Goal: Task Accomplishment & Management: Manage account settings

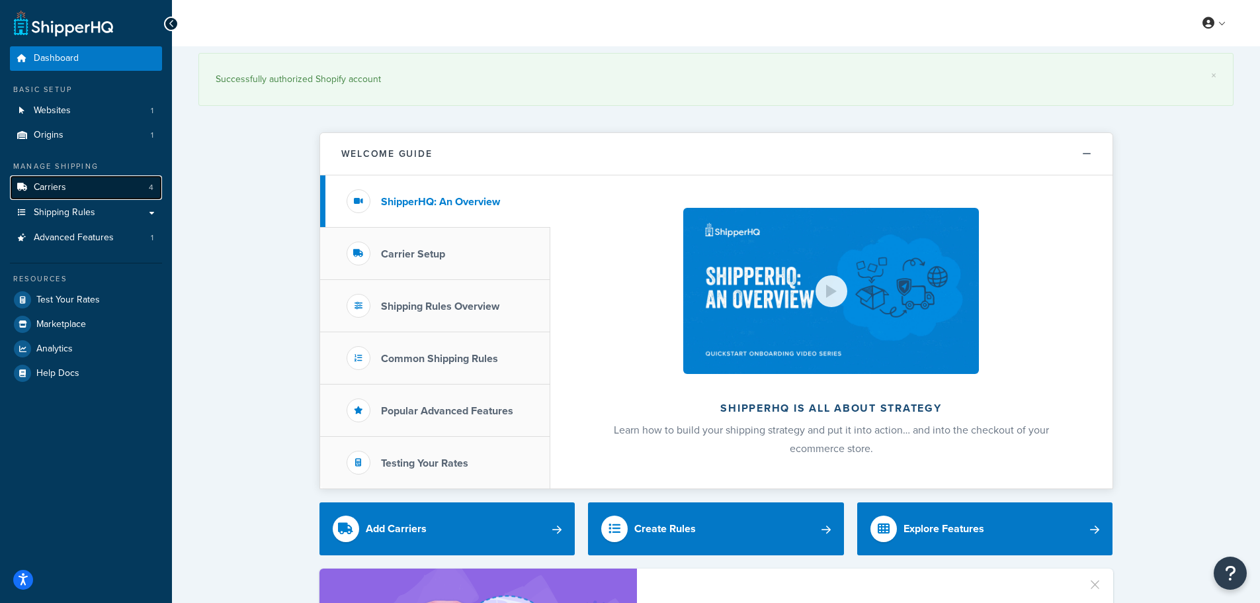
click at [59, 185] on span "Carriers" at bounding box center [50, 187] width 32 height 11
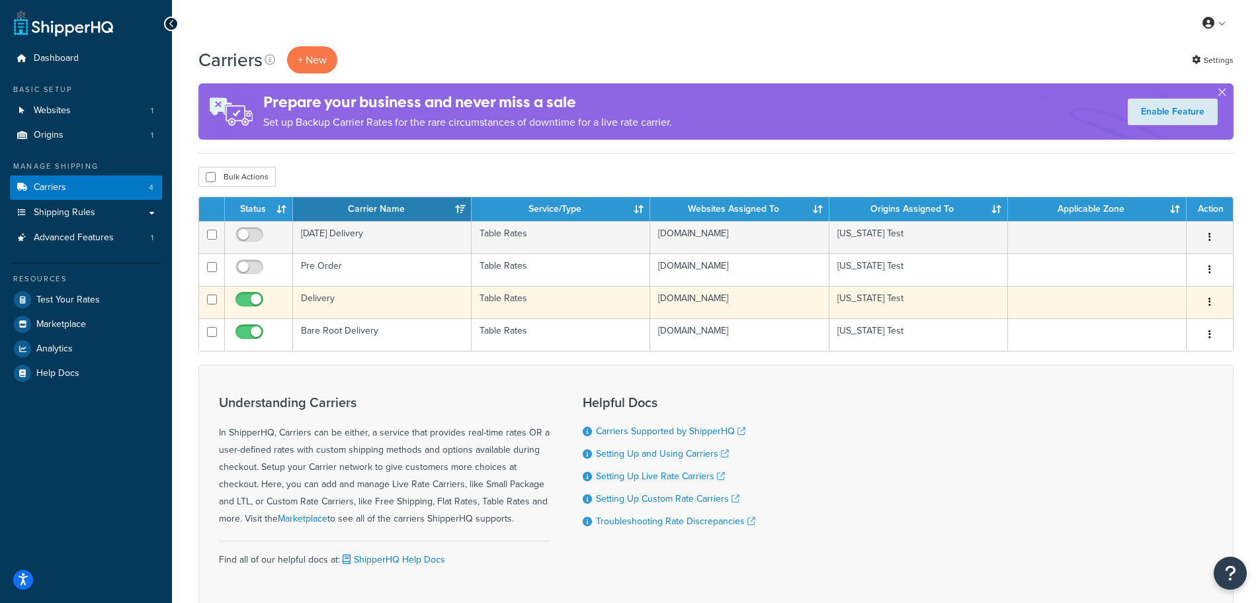
click at [354, 301] on td "Delivery" at bounding box center [382, 302] width 179 height 32
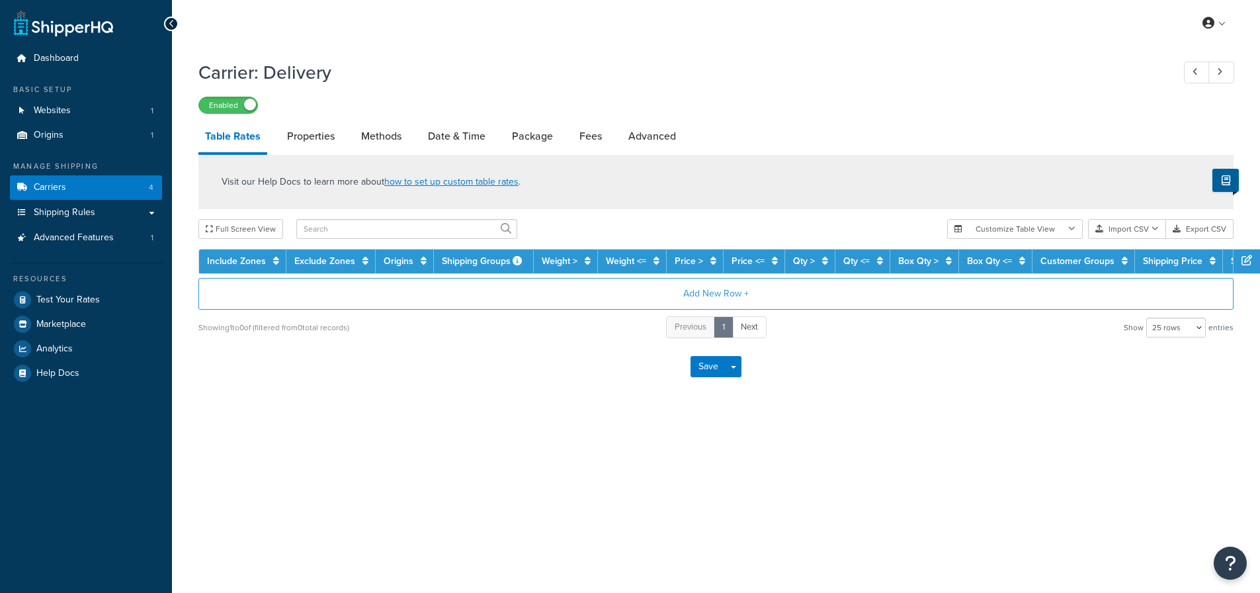
select select "25"
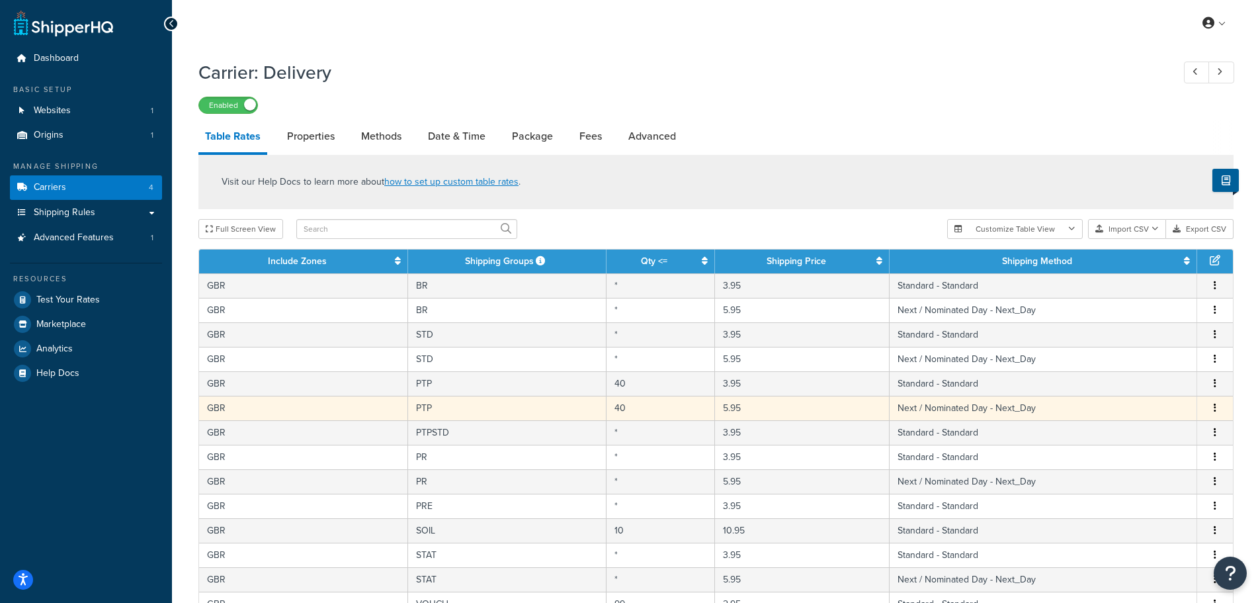
click at [1214, 408] on icon "button" at bounding box center [1215, 407] width 3 height 9
click at [1141, 438] on div "Delete" at bounding box center [1148, 435] width 94 height 27
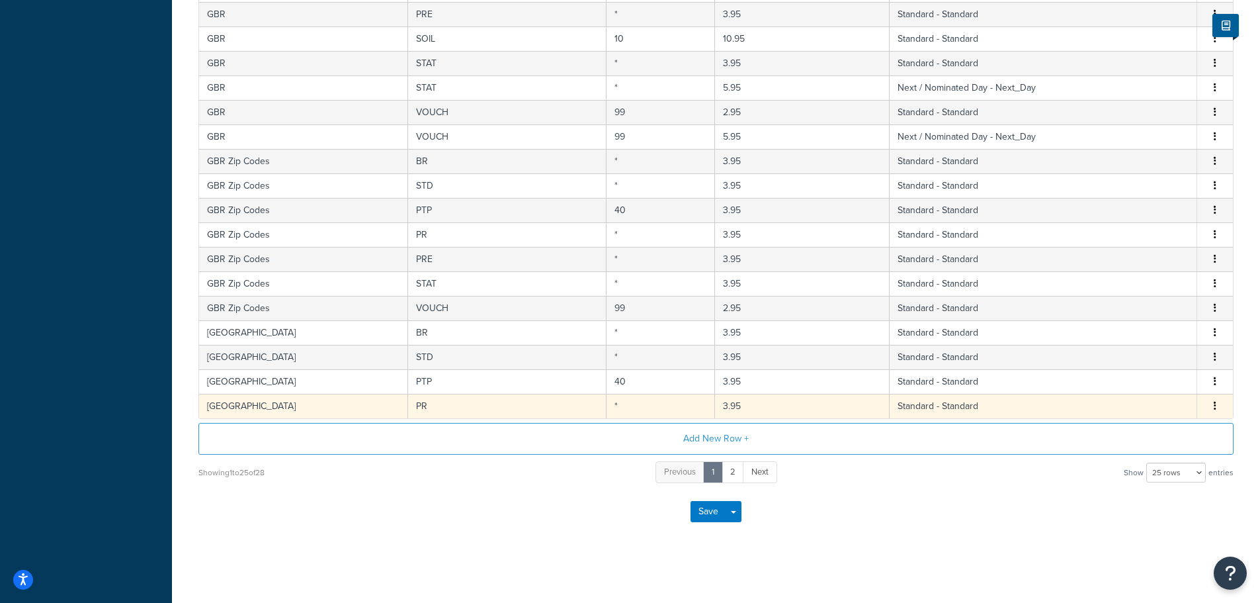
scroll to position [469, 0]
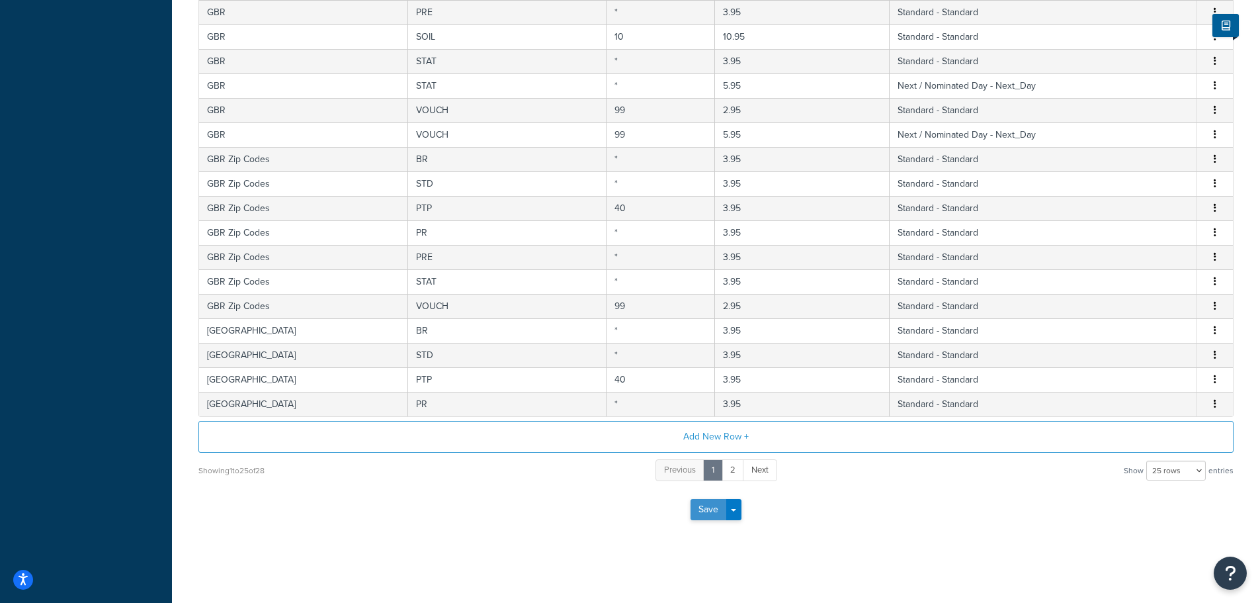
click at [703, 511] on button "Save" at bounding box center [709, 509] width 36 height 21
